Goal: Task Accomplishment & Management: Manage account settings

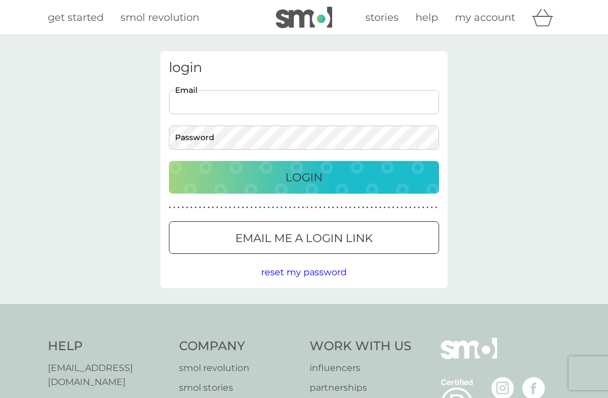
type input "[EMAIL_ADDRESS][DOMAIN_NAME]"
click at [304, 177] on button "Login" at bounding box center [304, 177] width 270 height 33
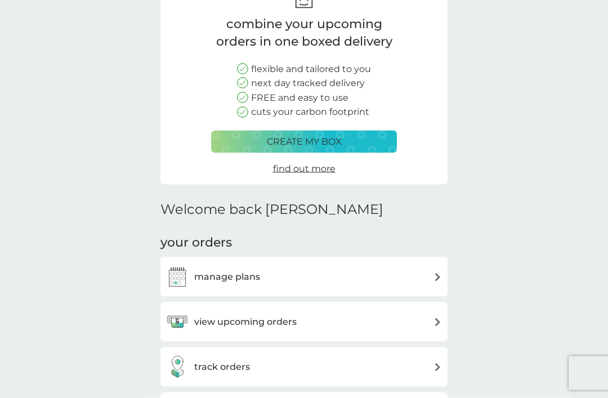
scroll to position [84, 0]
click at [422, 310] on div "view upcoming orders" at bounding box center [304, 321] width 276 height 23
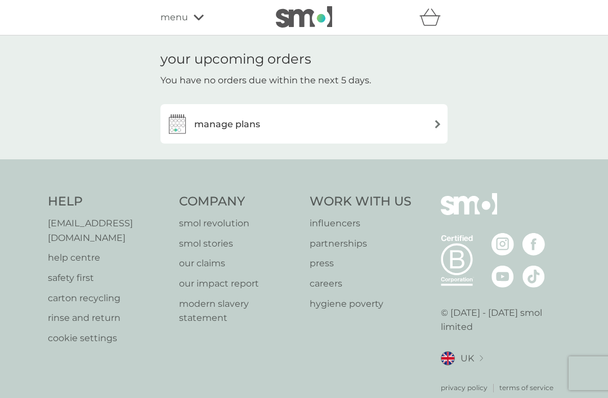
click at [445, 114] on div "manage plans" at bounding box center [304, 123] width 287 height 39
click at [434, 127] on img at bounding box center [438, 124] width 8 height 8
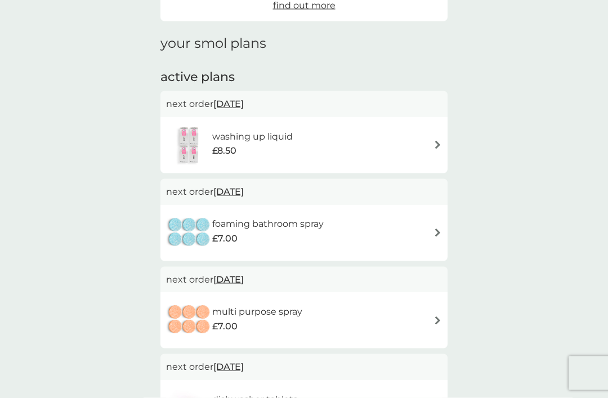
scroll to position [133, 0]
click at [440, 144] on img at bounding box center [438, 144] width 8 height 8
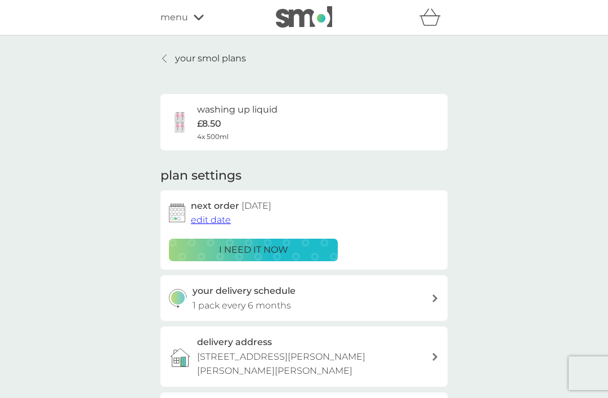
click at [207, 217] on span "edit date" at bounding box center [211, 220] width 40 height 11
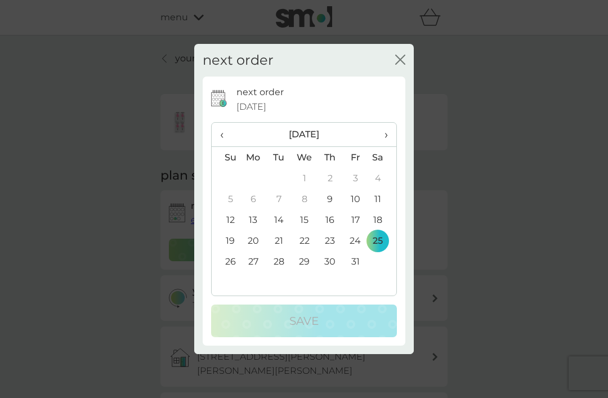
click at [358, 210] on td "10" at bounding box center [355, 199] width 25 height 21
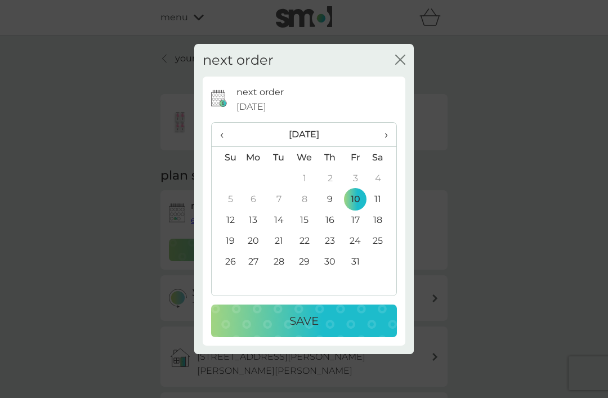
click at [371, 330] on div "Save" at bounding box center [303, 321] width 163 height 18
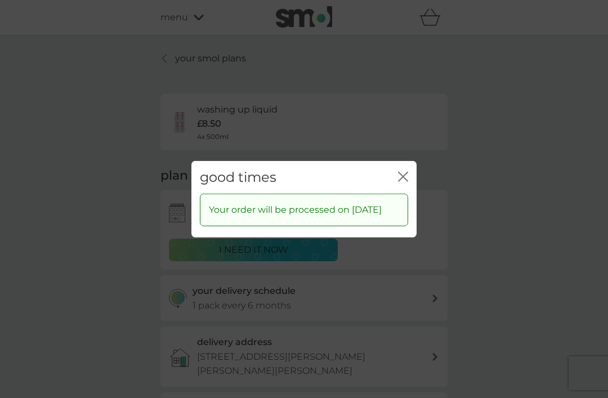
click at [403, 181] on icon "close" at bounding box center [403, 176] width 10 height 10
